Goal: Transaction & Acquisition: Register for event/course

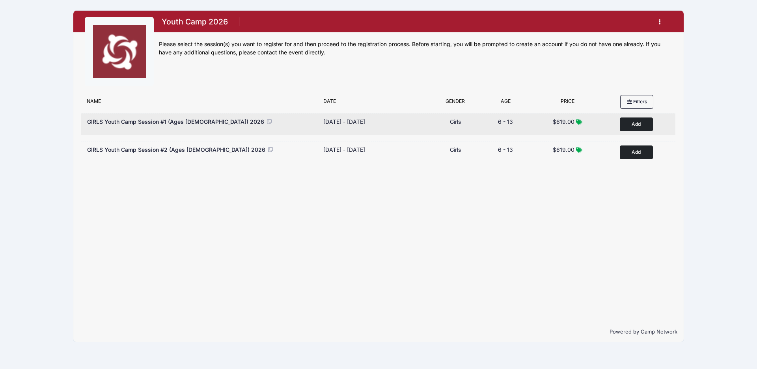
click at [636, 123] on button "Add to Cart" at bounding box center [636, 124] width 33 height 14
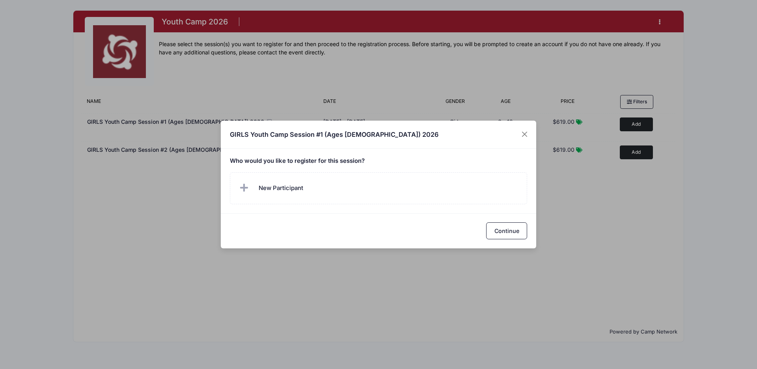
drag, startPoint x: 524, startPoint y: 136, endPoint x: 579, endPoint y: 93, distance: 69.1
click at [526, 134] on button "Close" at bounding box center [525, 134] width 14 height 14
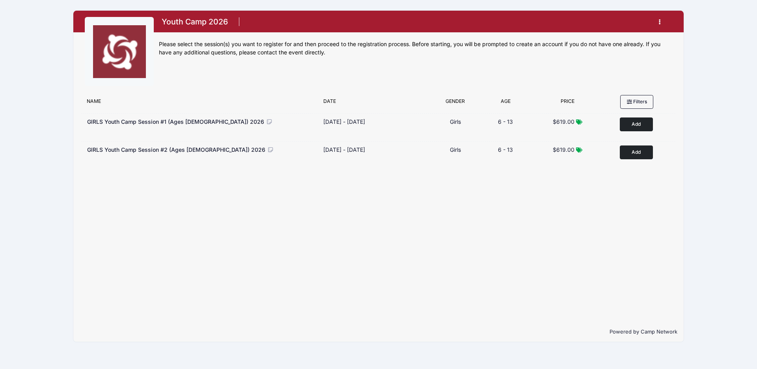
click at [658, 19] on button "button" at bounding box center [661, 22] width 21 height 14
click at [607, 43] on link "My Account" at bounding box center [623, 41] width 91 height 15
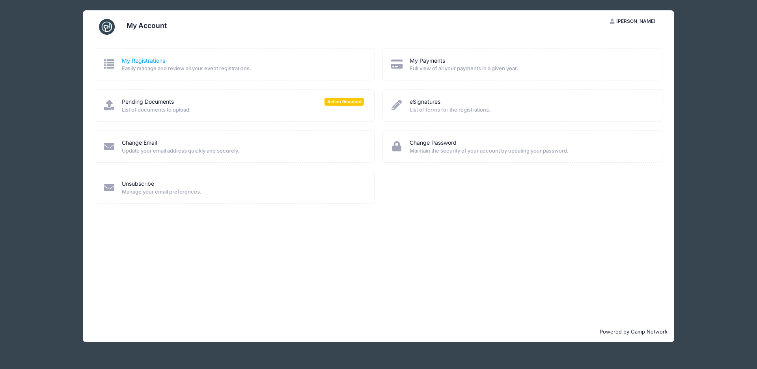
click at [147, 62] on link "My Registrations" at bounding box center [143, 61] width 43 height 8
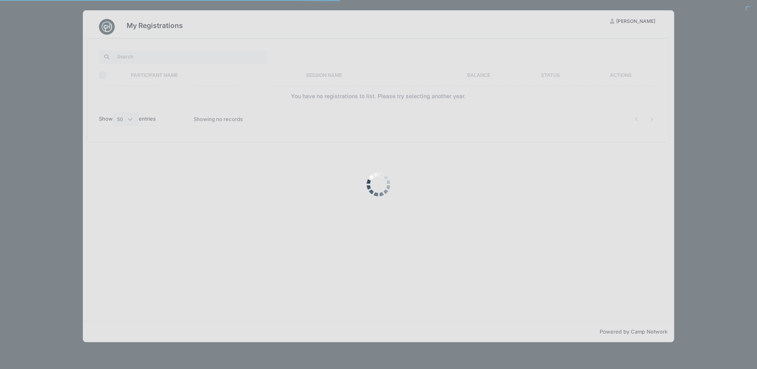
select select "50"
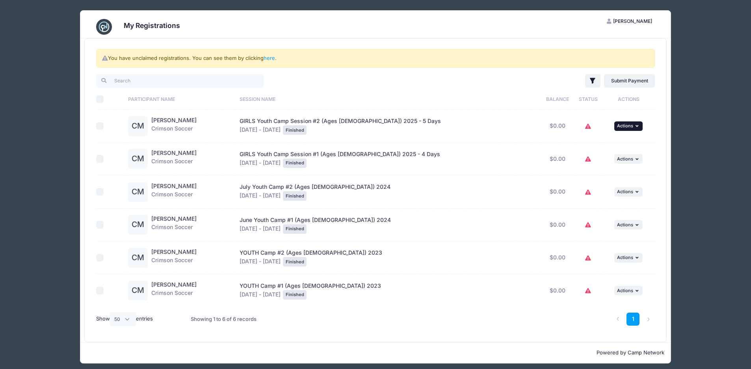
click at [628, 130] on button "... Actions" at bounding box center [629, 125] width 28 height 9
click at [270, 57] on link "here" at bounding box center [269, 58] width 11 height 6
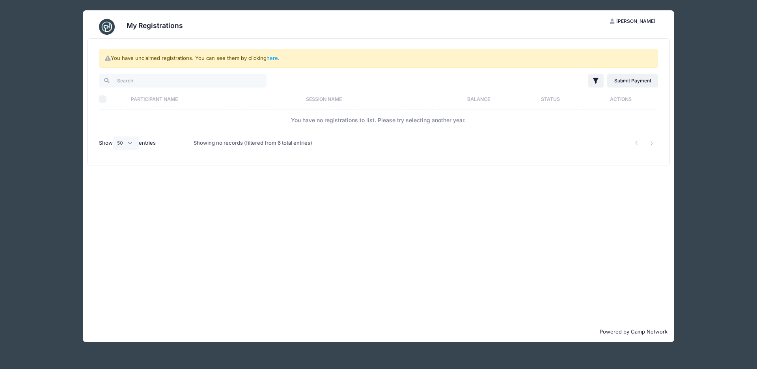
click at [717, 242] on div "My Registrations RC Rachael Cobb My Account Logout You have unclaimed registrat…" at bounding box center [379, 176] width 710 height 352
click at [645, 23] on span "Rachael Cobb" at bounding box center [635, 21] width 39 height 6
click at [110, 30] on img at bounding box center [107, 27] width 16 height 16
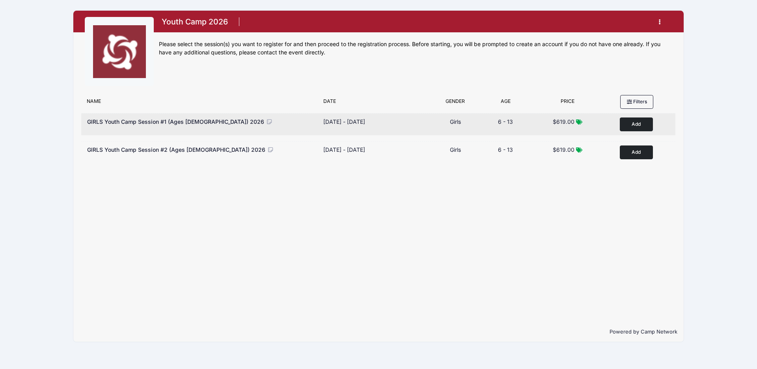
click at [642, 121] on button "Add to Cart" at bounding box center [636, 124] width 33 height 14
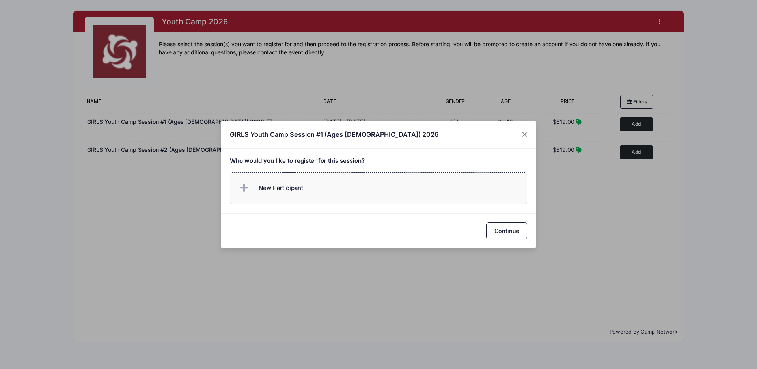
click at [283, 182] on span "New Participant" at bounding box center [270, 188] width 65 height 16
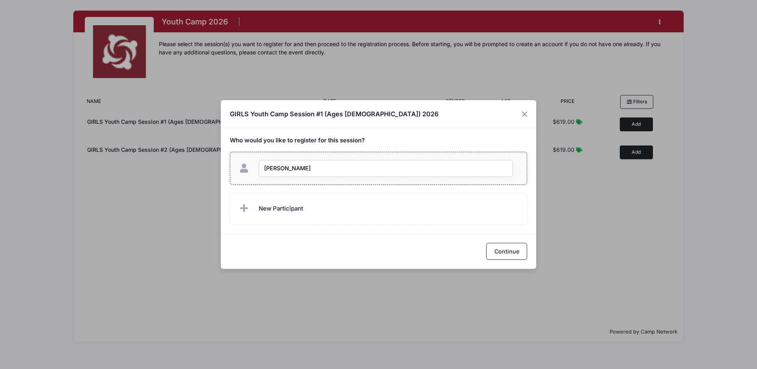
type input "[PERSON_NAME]"
checkbox input "true"
click at [513, 253] on button "Continue" at bounding box center [506, 251] width 41 height 17
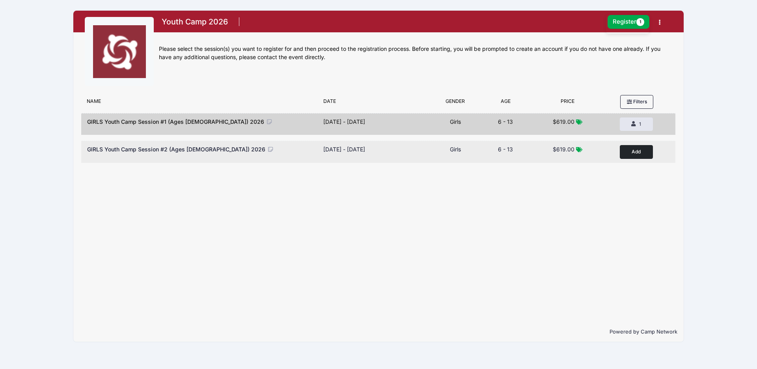
click at [636, 151] on button "Add to Cart" at bounding box center [636, 152] width 33 height 14
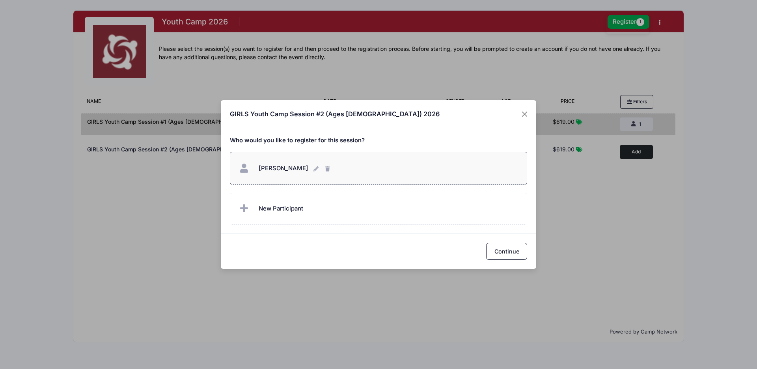
click at [273, 167] on span "Cecelia Mazzotta" at bounding box center [284, 168] width 50 height 7
checkbox input "true"
click at [509, 252] on button "Continue" at bounding box center [506, 251] width 41 height 17
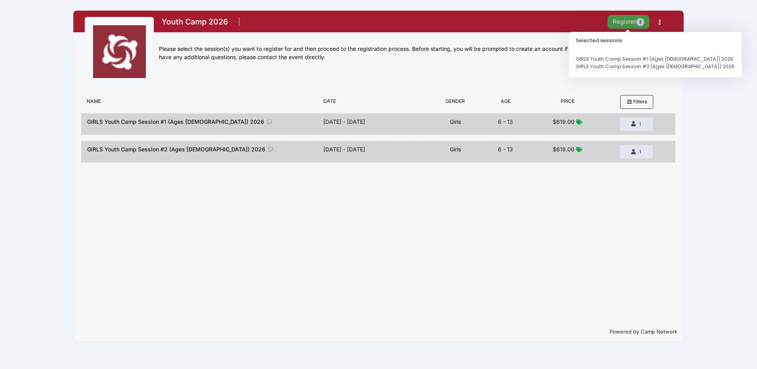
click at [630, 21] on button "Register 2" at bounding box center [629, 22] width 42 height 14
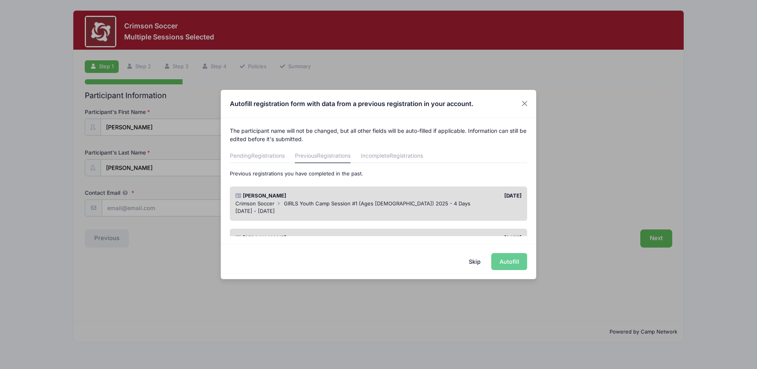
click at [299, 202] on span "GIRLS Youth Camp Session #1 (Ages 6-13) 2025 - 4 Days" at bounding box center [377, 203] width 186 height 6
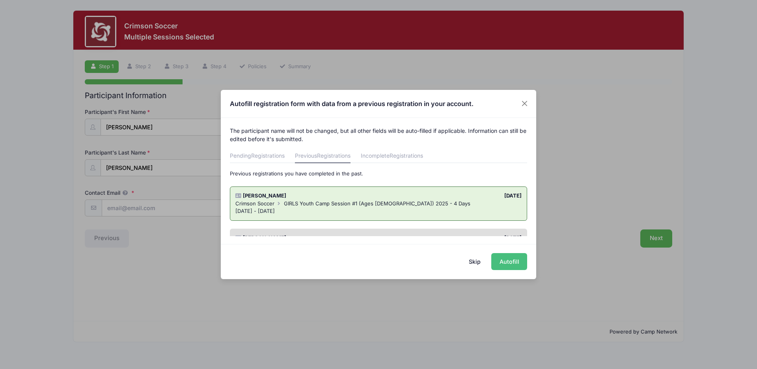
click at [515, 263] on button "Autofill" at bounding box center [509, 261] width 36 height 17
type input "racvac@gmail.com"
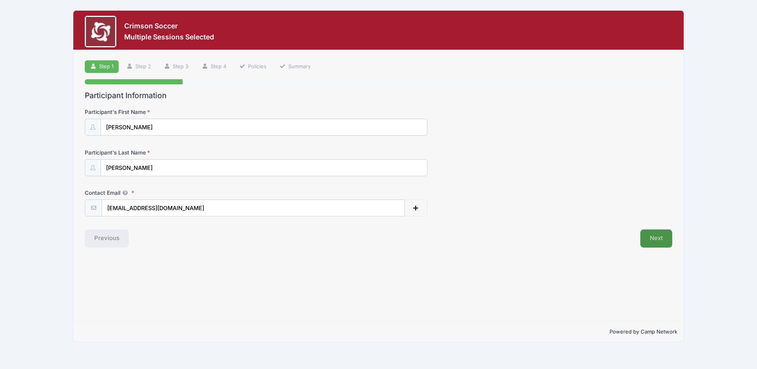
click at [658, 238] on button "Next" at bounding box center [656, 238] width 32 height 18
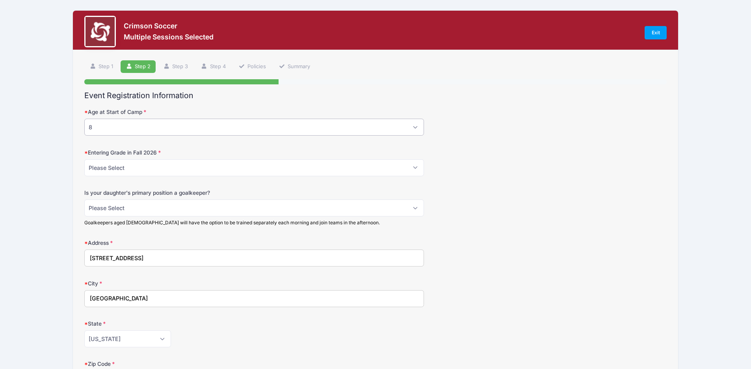
select select "9"
select select "4th"
select select "No"
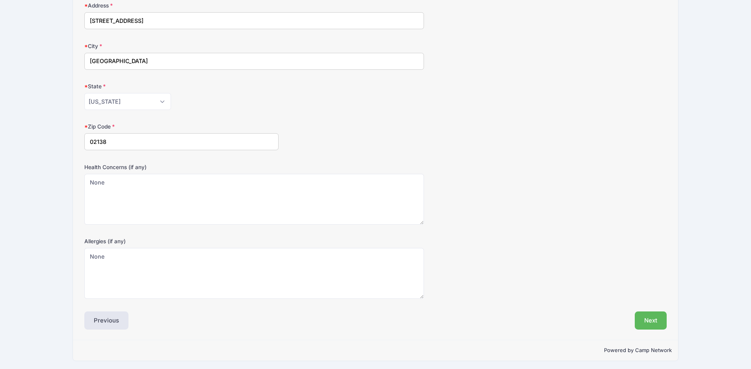
scroll to position [237, 0]
click at [653, 319] on button "Next" at bounding box center [651, 321] width 32 height 18
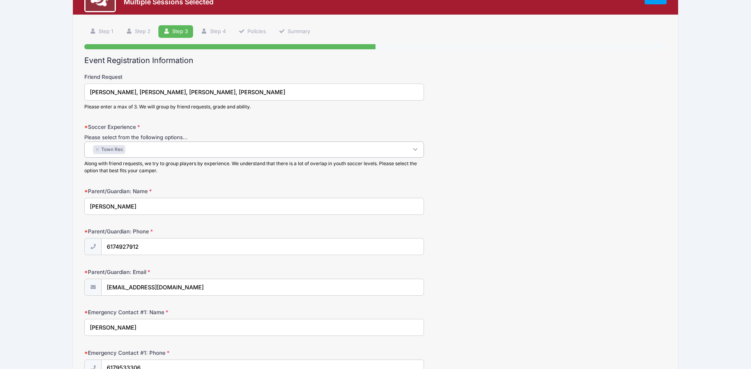
scroll to position [0, 0]
click at [411, 149] on span "× Town Rec" at bounding box center [254, 150] width 340 height 16
click at [554, 199] on div "Parent/Guardian: Name Rachael V. Cobb" at bounding box center [375, 201] width 583 height 28
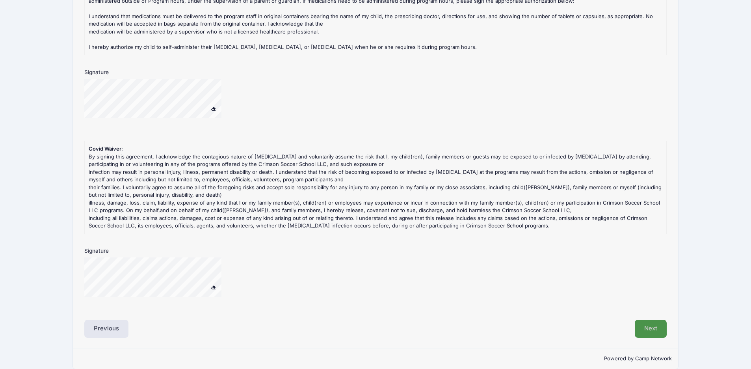
scroll to position [939, 0]
click at [653, 320] on button "Next" at bounding box center [651, 329] width 32 height 18
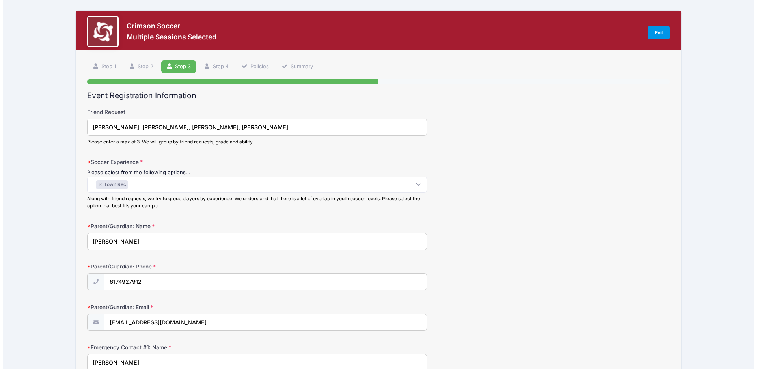
scroll to position [0, 0]
click at [659, 31] on link "Exit" at bounding box center [656, 32] width 22 height 13
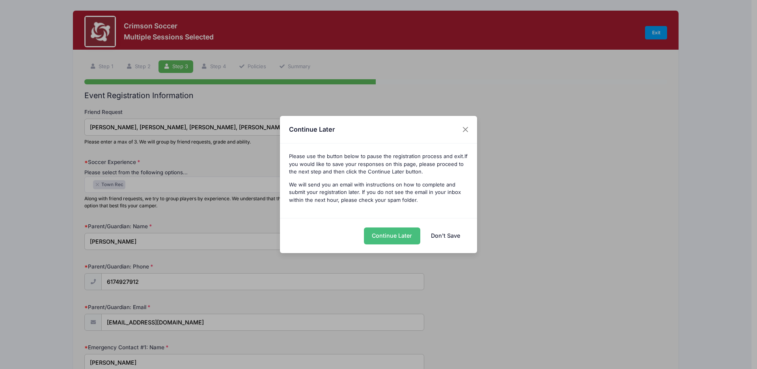
click at [397, 235] on button "Continue Later" at bounding box center [392, 235] width 56 height 17
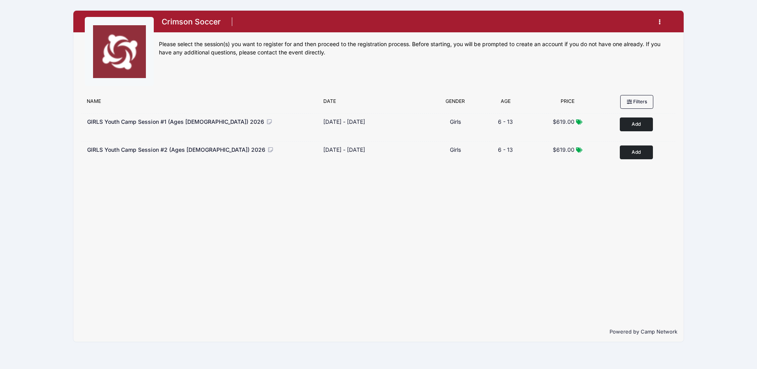
click at [659, 22] on icon "button" at bounding box center [662, 22] width 6 height 0
click at [608, 41] on link "My Account" at bounding box center [623, 41] width 91 height 15
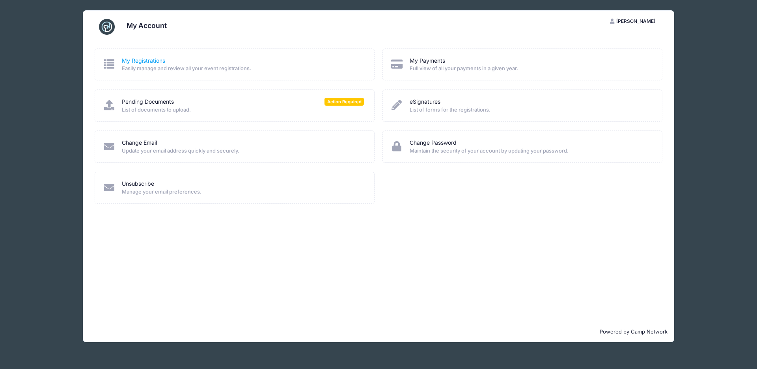
click at [140, 60] on link "My Registrations" at bounding box center [143, 61] width 43 height 8
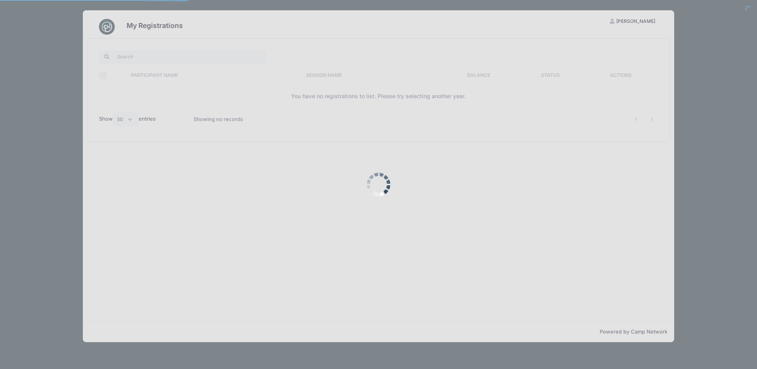
select select "50"
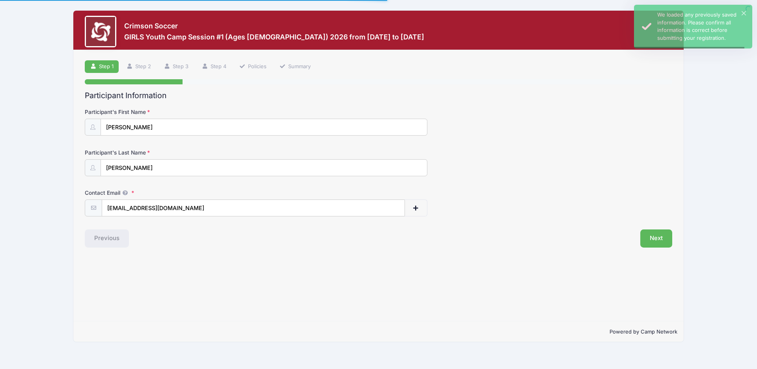
select select "9"
select select "4th"
select select "No"
select select "MA"
click at [651, 237] on button "Next" at bounding box center [656, 238] width 32 height 18
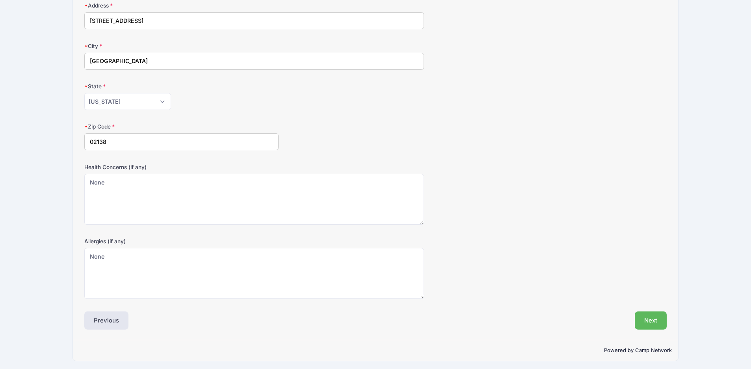
scroll to position [237, 0]
click at [656, 319] on button "Next" at bounding box center [651, 321] width 32 height 18
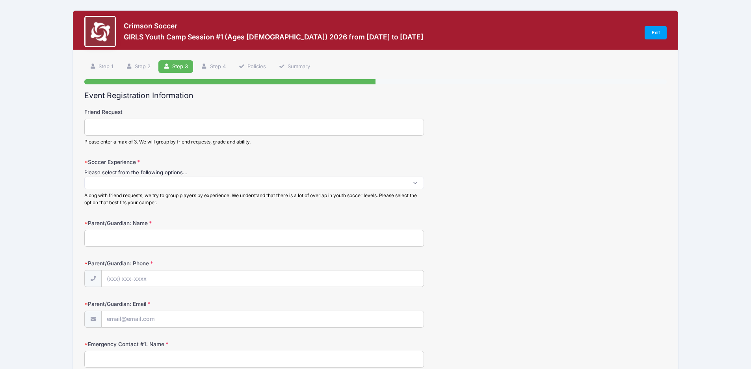
scroll to position [0, 0]
click at [142, 128] on input "Friend Request" at bounding box center [254, 127] width 340 height 17
type input "[PERSON_NAME], [PERSON_NAME], [PERSON_NAME], [PERSON_NAME]"
click at [150, 187] on span at bounding box center [254, 183] width 340 height 13
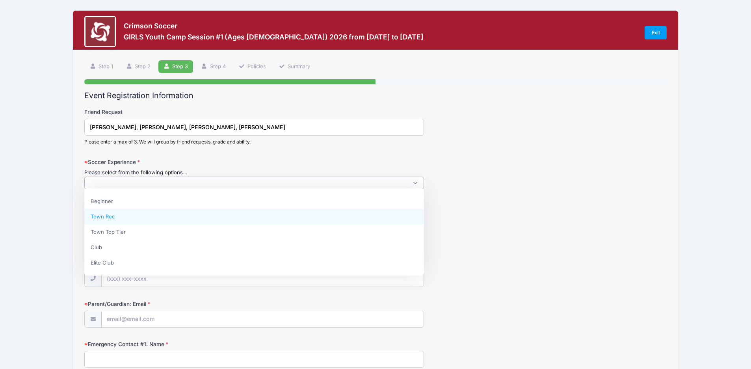
select select "Town Rec"
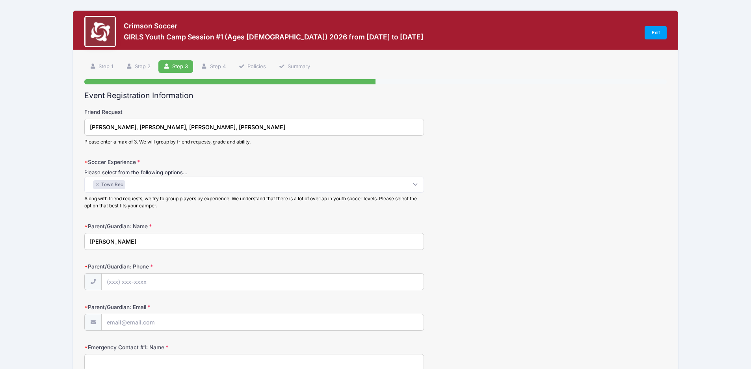
type input "Rachael Cobb"
type input "(617) 492-7912"
drag, startPoint x: 283, startPoint y: 308, endPoint x: 259, endPoint y: 316, distance: 25.9
click at [282, 308] on div "Parent/Guardian: Email" at bounding box center [375, 317] width 583 height 28
type input "r"
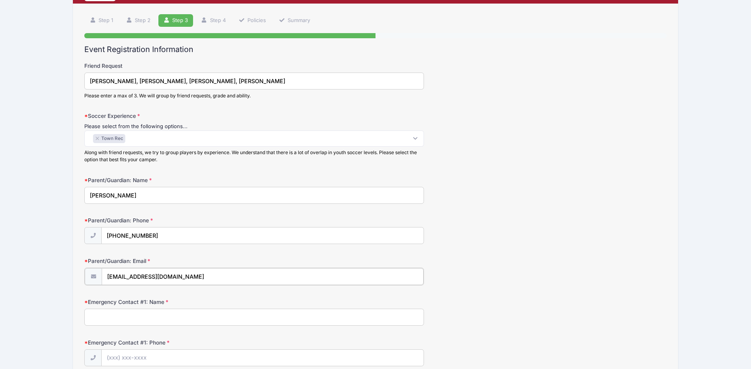
scroll to position [66, 0]
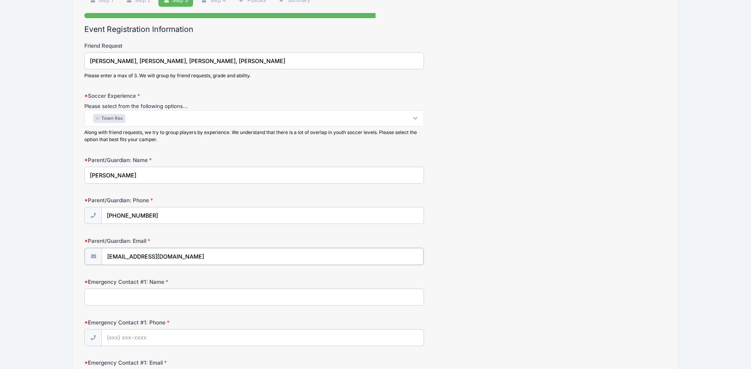
type input "[EMAIL_ADDRESS][DOMAIN_NAME]"
type input "Matt Mazzotta"
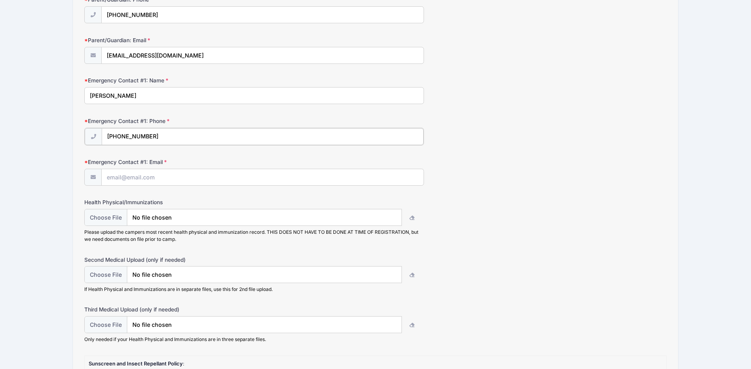
scroll to position [273, 0]
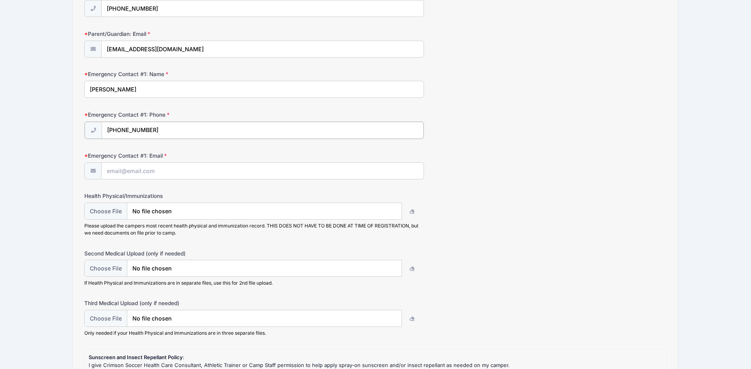
type input "(617) 953-3306"
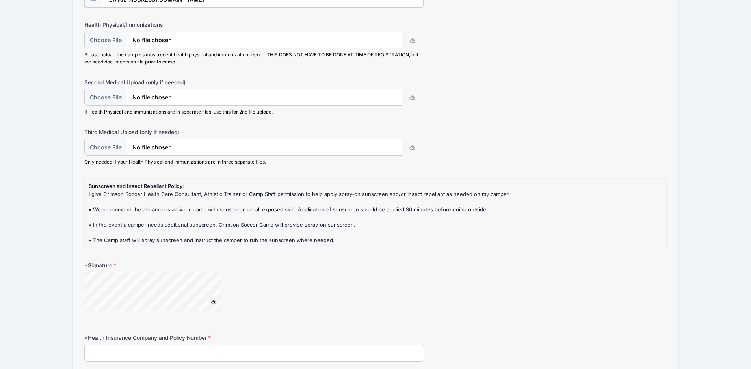
scroll to position [445, 0]
click at [235, 287] on div at bounding box center [163, 293] width 158 height 42
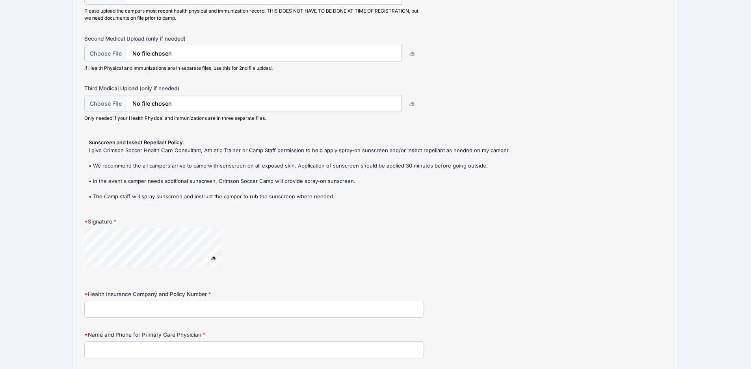
scroll to position [526, 0]
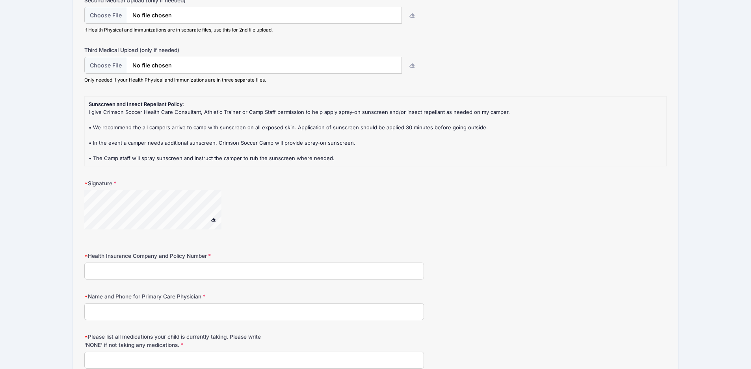
type input "mmazzotta@gmail.com"
click at [220, 268] on input "HP" at bounding box center [254, 270] width 340 height 17
drag, startPoint x: 135, startPoint y: 261, endPoint x: 115, endPoint y: 264, distance: 20.4
click at [79, 260] on div "Step 3 /7 Step 1 Step 2 Step 3 Step 4 Policies Summary Participant Information …" at bounding box center [376, 142] width 606 height 1237
paste input "2270932-04"
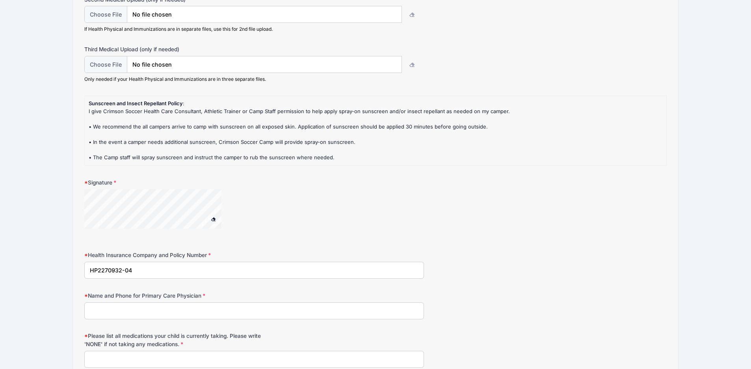
type input "HP2270932-04"
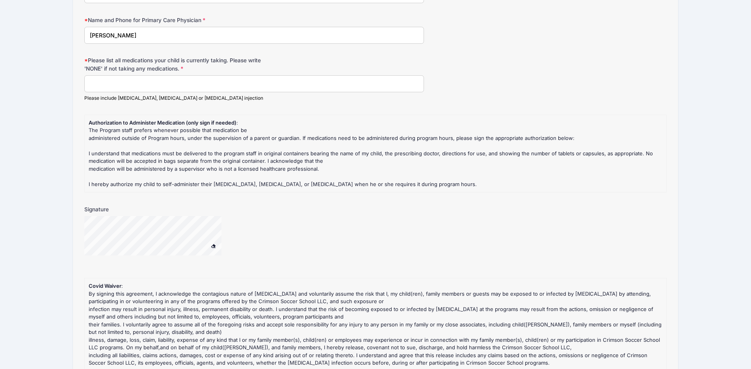
scroll to position [800, 0]
type input "Dr. Lauren Hittner"
click at [122, 79] on input "Please list all medications your child is currently taking. Please write 'NONE'…" at bounding box center [254, 85] width 340 height 17
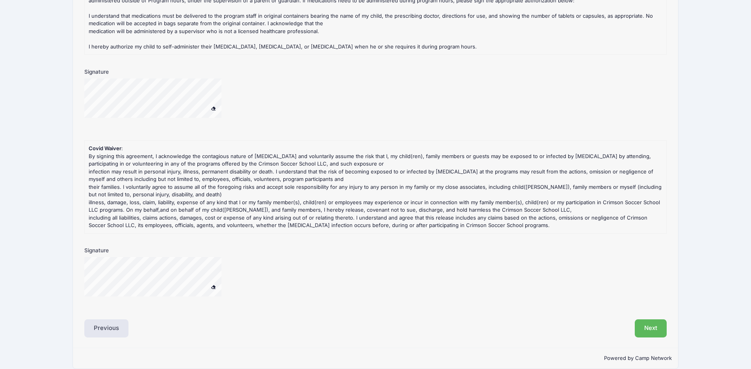
scroll to position [939, 0]
type input "NONE"
click at [214, 285] on span at bounding box center [214, 287] width 6 height 4
click at [659, 320] on button "Next" at bounding box center [651, 329] width 32 height 18
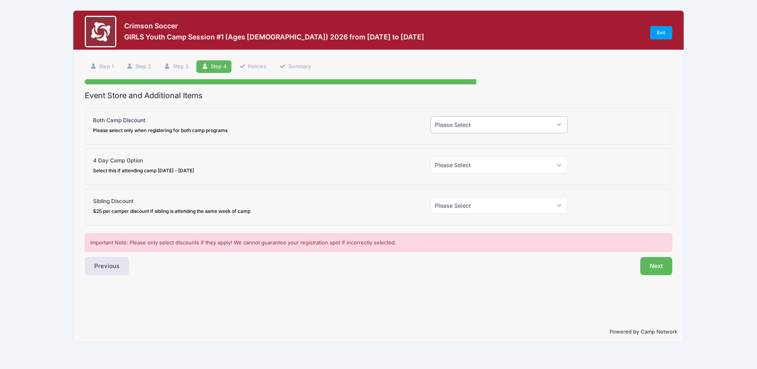
select select "1"
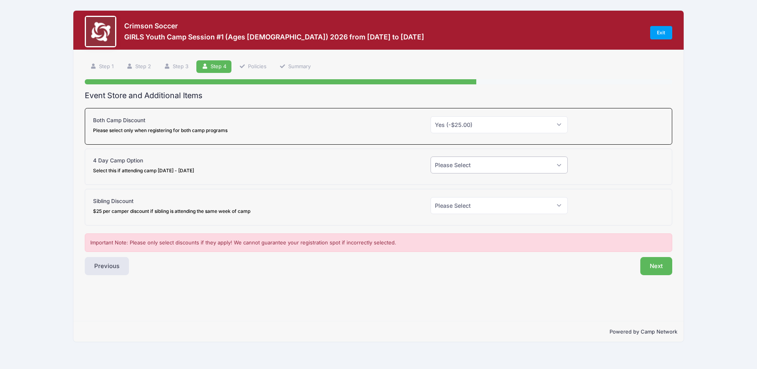
select select "0"
click at [654, 266] on button "Next" at bounding box center [656, 266] width 32 height 18
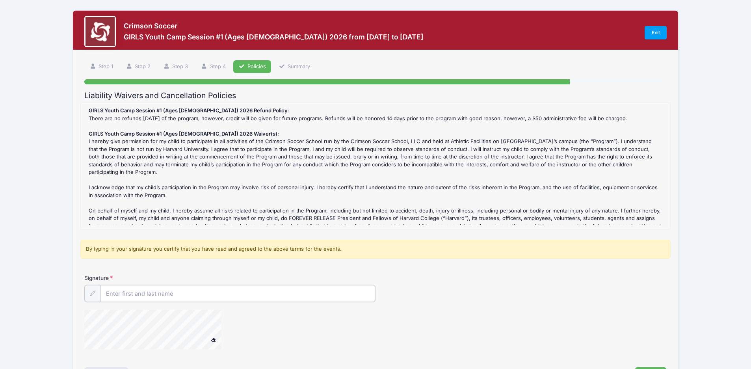
click at [171, 294] on input "Signature" at bounding box center [238, 293] width 275 height 17
type input "Rachael V. Cobb"
click at [503, 319] on div at bounding box center [375, 330] width 583 height 42
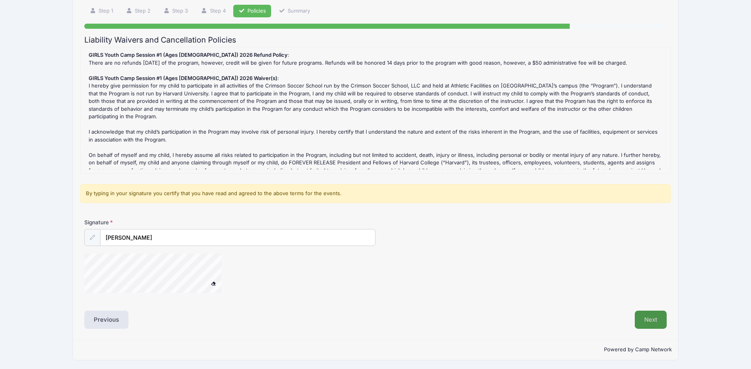
click at [654, 317] on button "Next" at bounding box center [651, 320] width 32 height 18
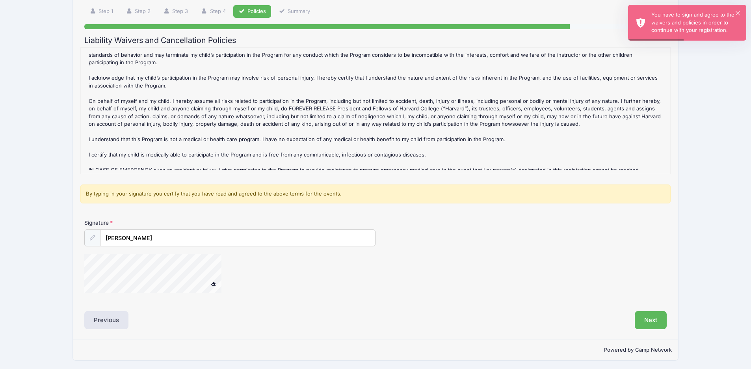
scroll to position [54, 0]
click at [101, 280] on div "Signature Rachael V. Cobb" at bounding box center [375, 260] width 590 height 82
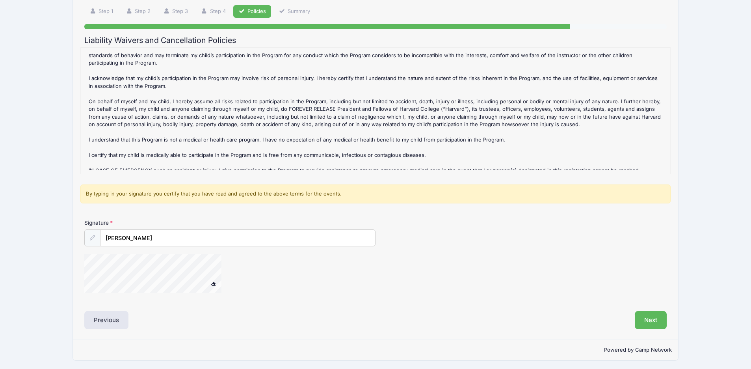
drag, startPoint x: 106, startPoint y: 251, endPoint x: 224, endPoint y: 277, distance: 121.0
click at [224, 277] on div at bounding box center [163, 275] width 158 height 42
click at [651, 314] on button "Next" at bounding box center [651, 320] width 32 height 18
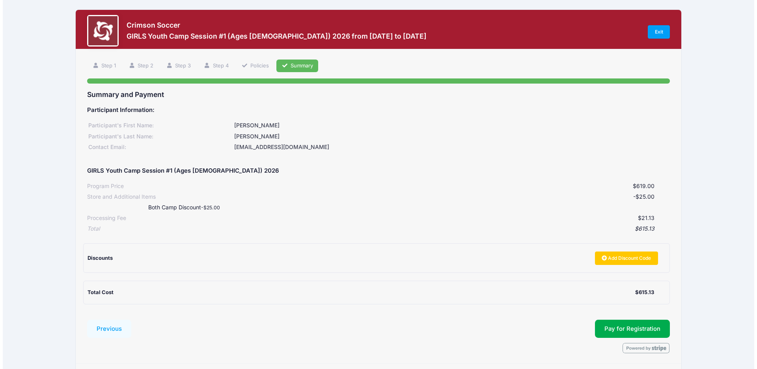
scroll to position [0, 0]
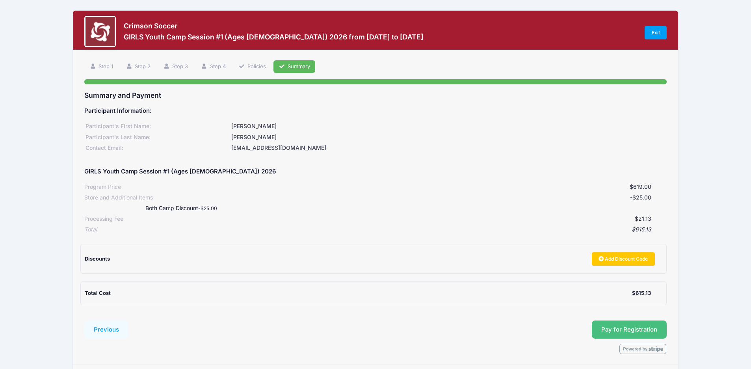
click at [628, 325] on button "Pay for Registration" at bounding box center [629, 330] width 75 height 18
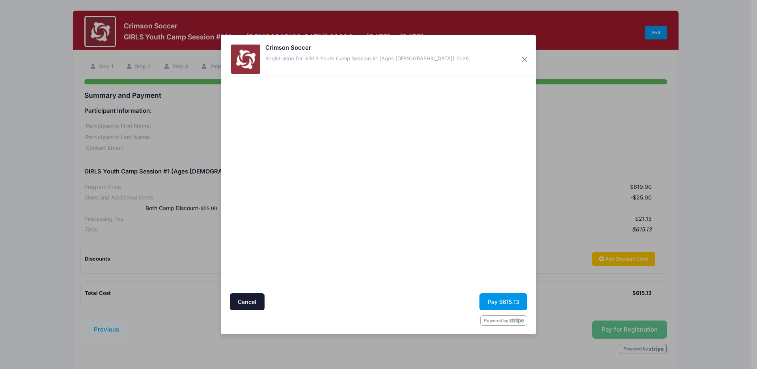
click at [498, 303] on button "Pay $615.13" at bounding box center [503, 301] width 48 height 17
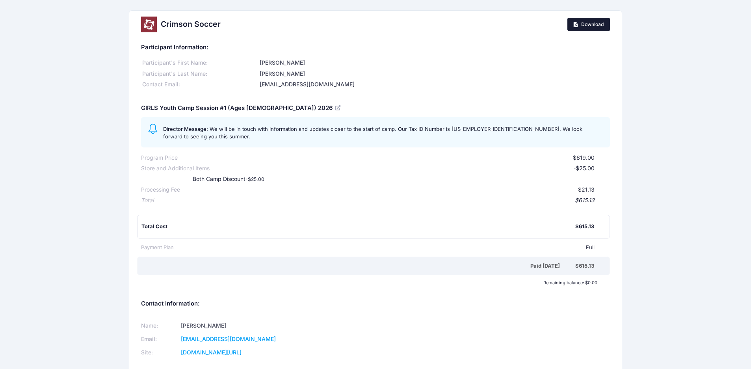
click at [594, 24] on span "Download" at bounding box center [593, 24] width 22 height 6
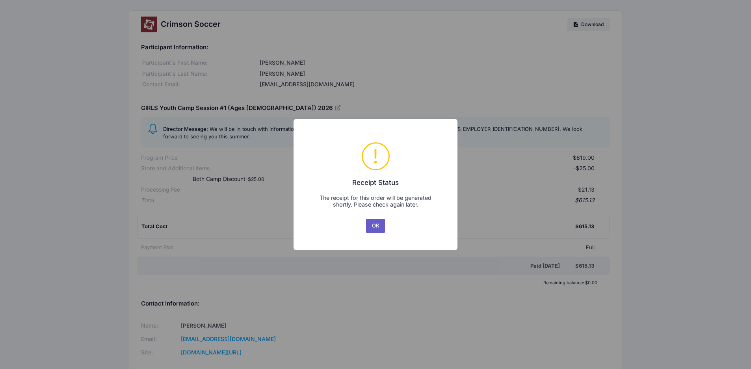
click at [374, 223] on button "OK" at bounding box center [375, 226] width 19 height 14
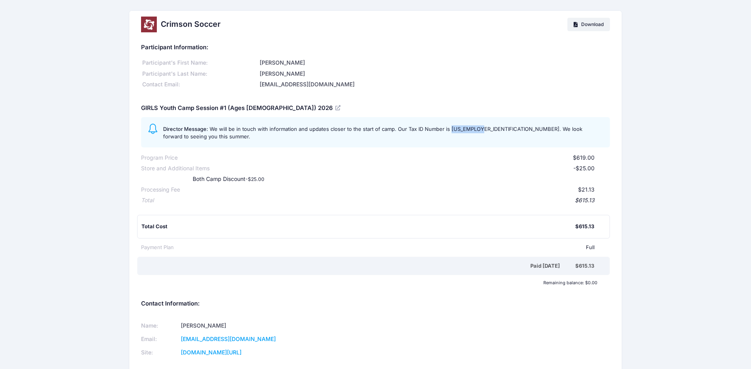
drag, startPoint x: 448, startPoint y: 125, endPoint x: 478, endPoint y: 126, distance: 30.0
click at [478, 126] on span "We will be in touch with information and updates closer to the start of camp. O…" at bounding box center [372, 133] width 419 height 14
copy span "[US_EMPLOYER_IDENTIFICATION_NUMBER]"
click at [589, 25] on span "Download" at bounding box center [593, 24] width 22 height 6
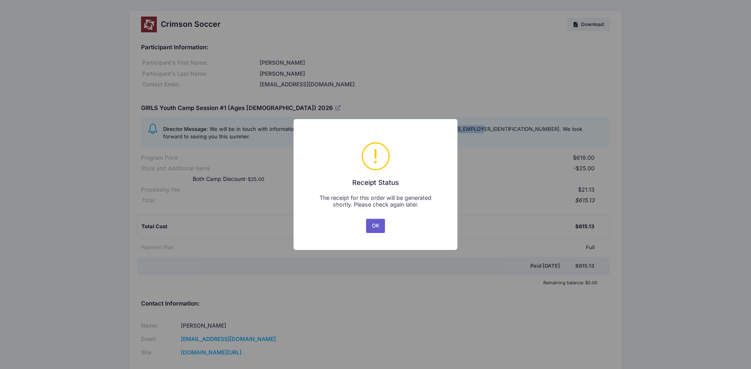
click at [377, 225] on button "OK" at bounding box center [375, 226] width 19 height 14
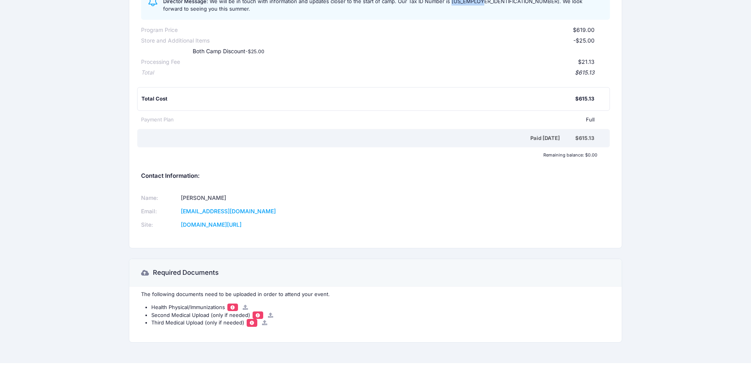
scroll to position [127, 0]
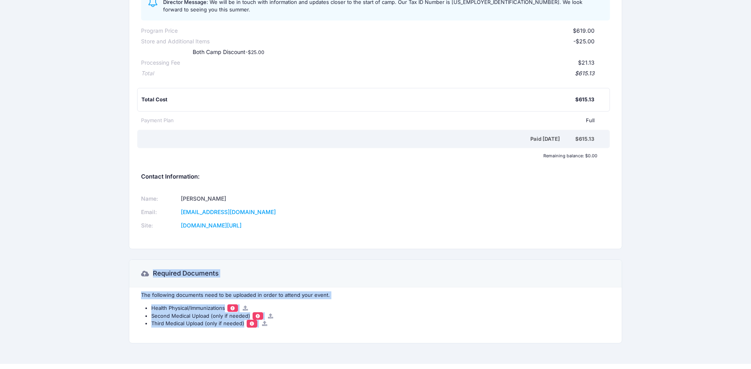
drag, startPoint x: 187, startPoint y: 281, endPoint x: 309, endPoint y: 322, distance: 128.5
click at [307, 323] on div "Required Documents The following documents need to be uploaded in order to atte…" at bounding box center [375, 306] width 501 height 94
copy div "Required Documents The following documents need to be uploaded in order to atte…"
drag, startPoint x: 107, startPoint y: 327, endPoint x: 257, endPoint y: 252, distance: 167.1
click at [257, 260] on div "Required Documents" at bounding box center [375, 274] width 492 height 28
